Goal: Transaction & Acquisition: Subscribe to service/newsletter

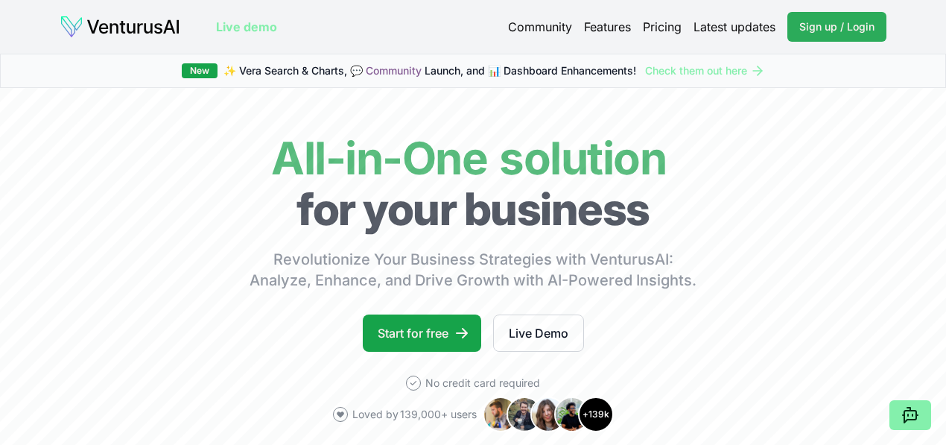
click at [834, 25] on span "Sign up / Login" at bounding box center [836, 26] width 75 height 15
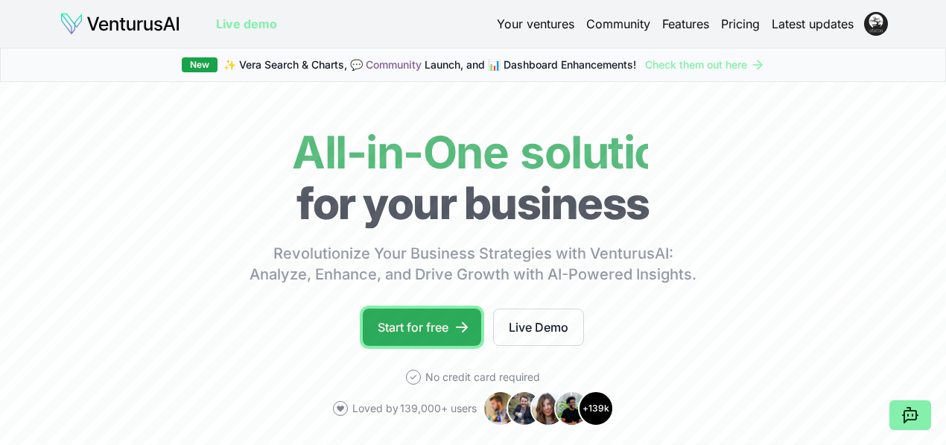
click at [454, 345] on link "Start for free" at bounding box center [422, 326] width 118 height 37
